Goal: Navigation & Orientation: Understand site structure

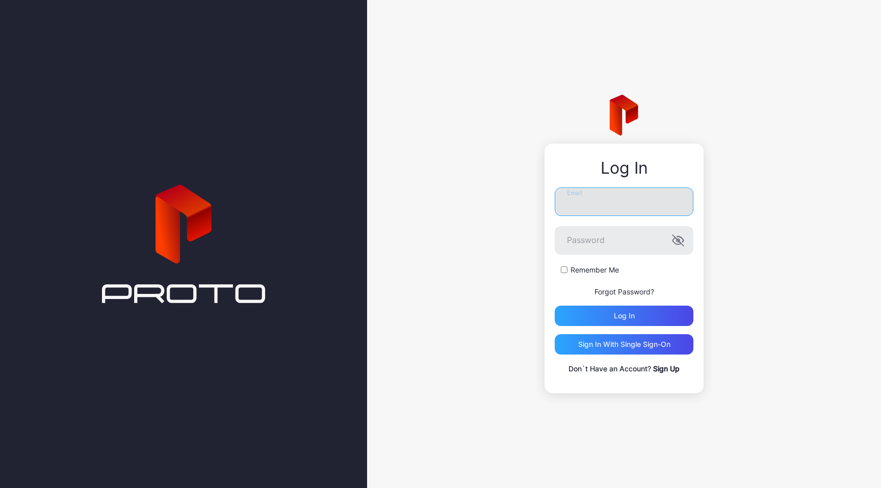
click at [604, 206] on input "Email" at bounding box center [624, 202] width 139 height 29
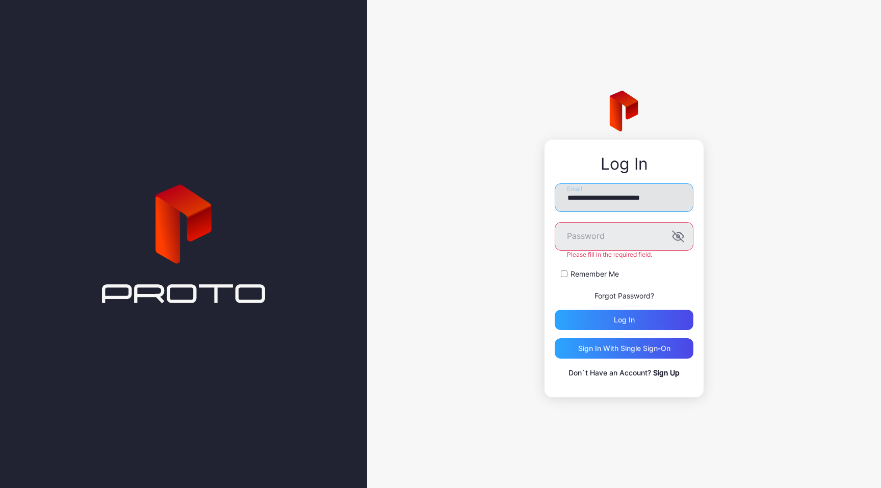
click at [611, 202] on input "**********" at bounding box center [624, 198] width 139 height 29
type input "**********"
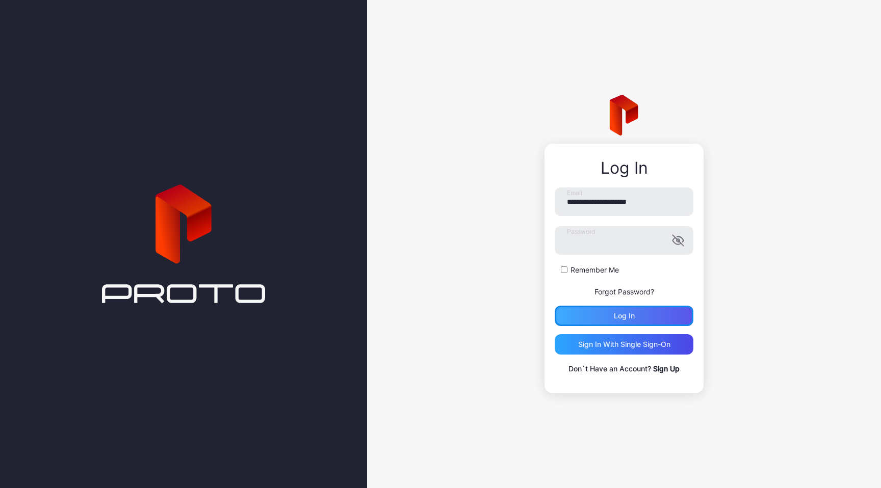
click at [624, 321] on div "Log in" at bounding box center [624, 316] width 139 height 20
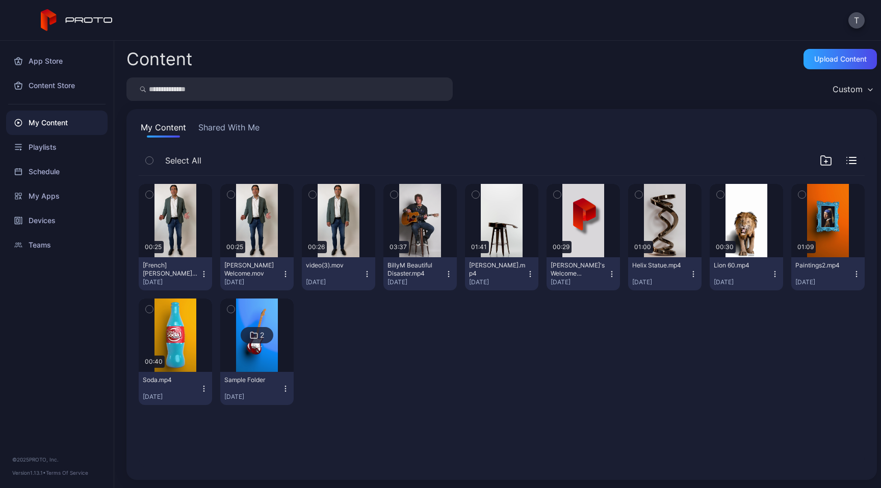
click at [593, 19] on div "T" at bounding box center [440, 20] width 881 height 41
click at [56, 151] on div "Playlists" at bounding box center [56, 147] width 101 height 24
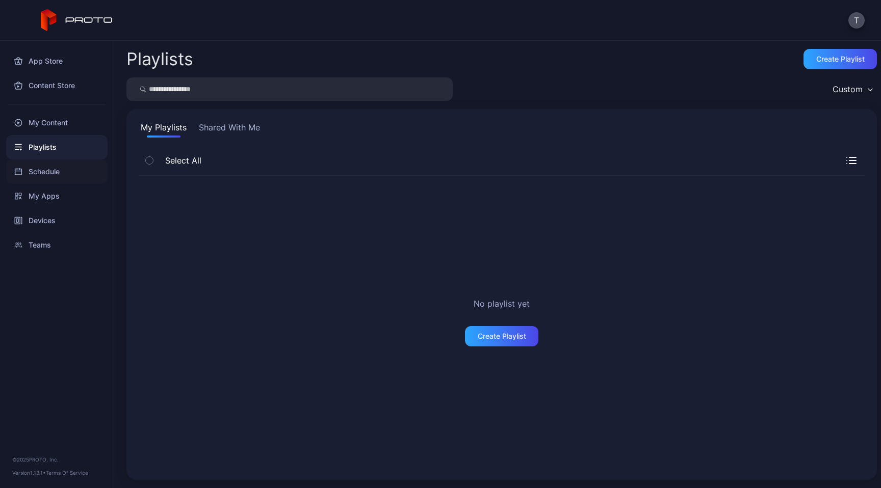
click at [55, 173] on div "Schedule" at bounding box center [56, 172] width 101 height 24
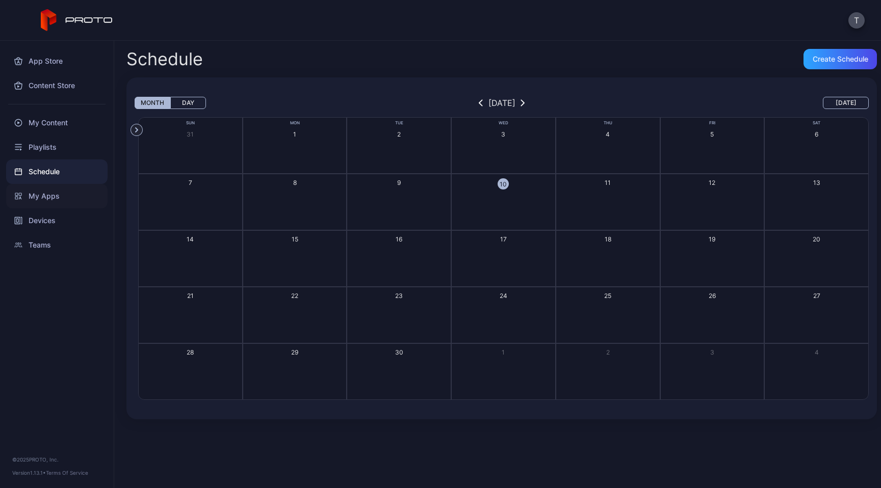
click at [49, 203] on div "My Apps" at bounding box center [56, 196] width 101 height 24
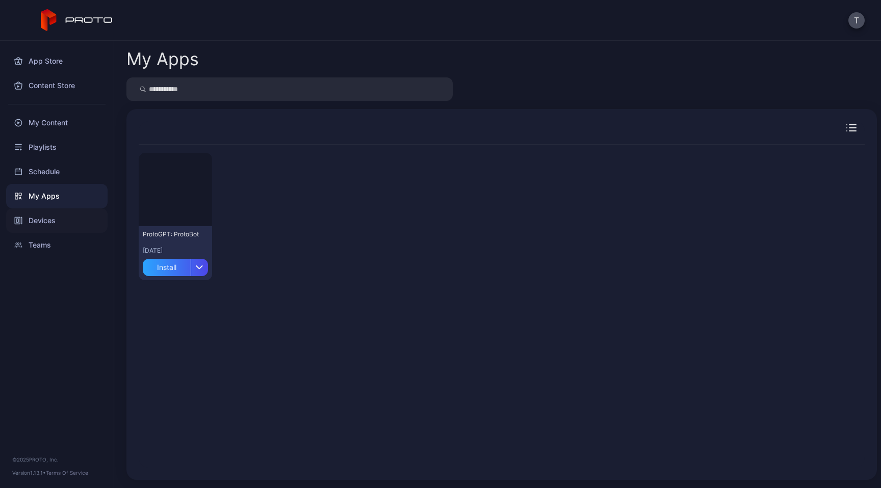
click at [47, 222] on div "Devices" at bounding box center [56, 220] width 101 height 24
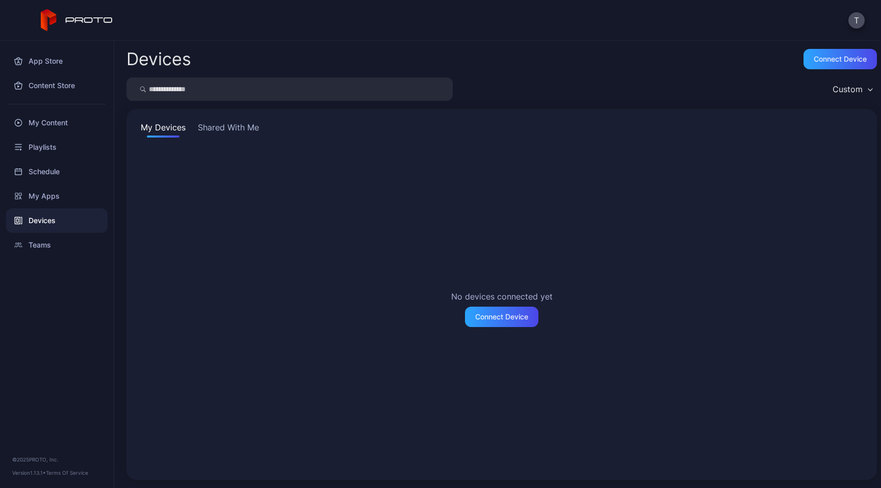
click at [244, 119] on div "My Devices Shared With Me No devices connected yet Connect Device" at bounding box center [501, 294] width 750 height 371
click at [242, 126] on button "Shared With Me" at bounding box center [228, 129] width 65 height 16
